Goal: Information Seeking & Learning: Check status

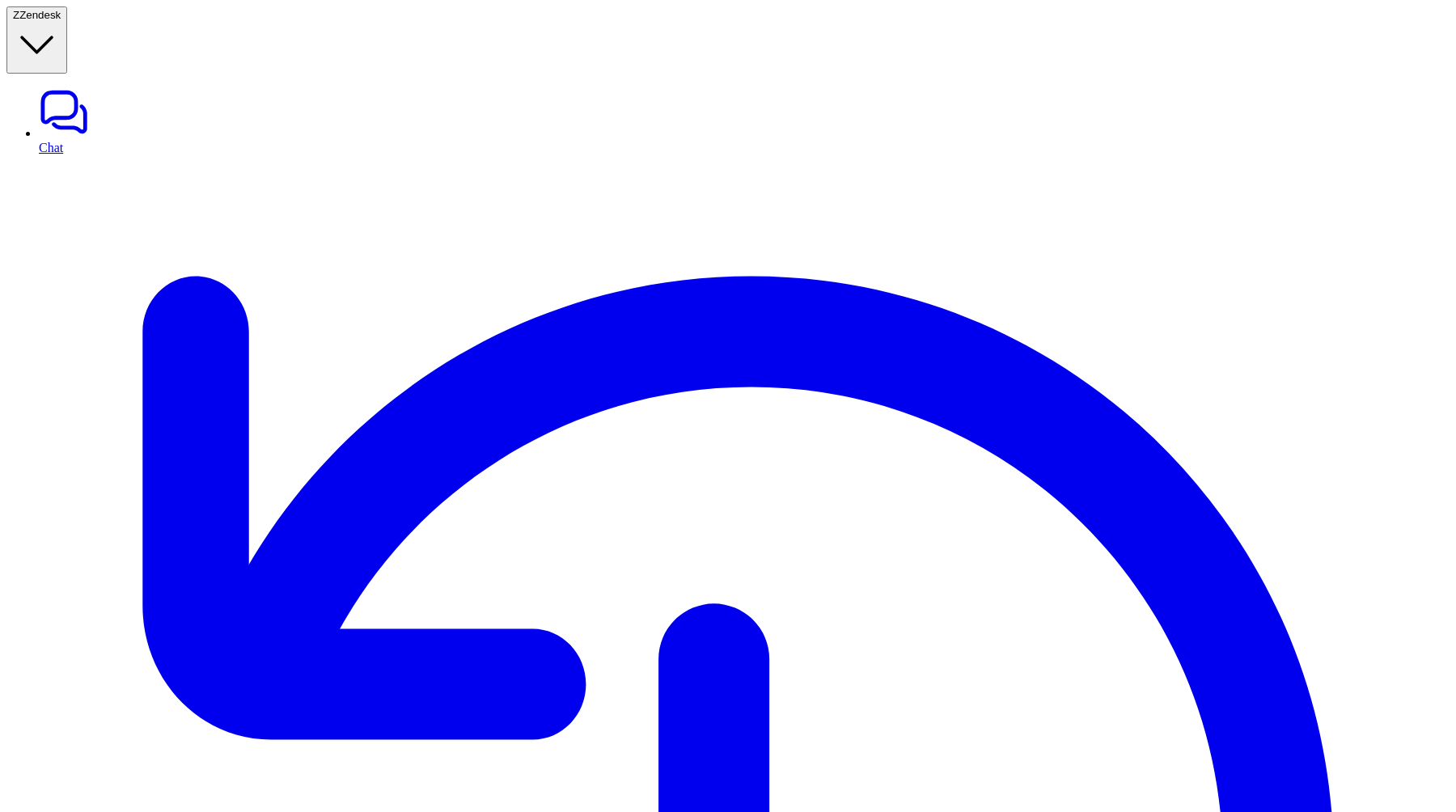
drag, startPoint x: 1241, startPoint y: 388, endPoint x: 1332, endPoint y: 425, distance: 98.2
drag, startPoint x: 1240, startPoint y: 384, endPoint x: 1340, endPoint y: 430, distance: 110.1
